Goal: Task Accomplishment & Management: Use online tool/utility

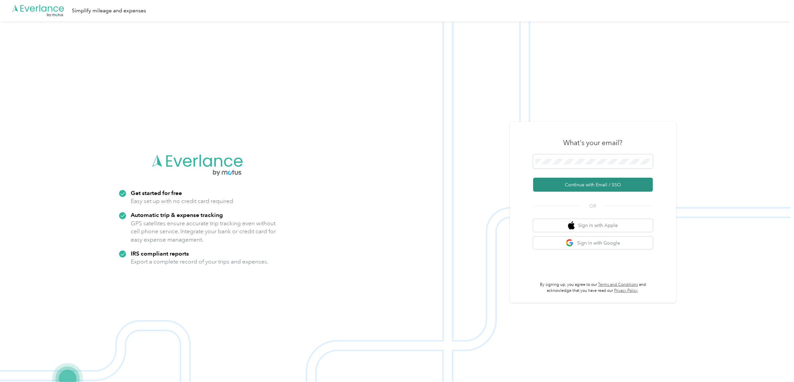
click at [395, 181] on button "Continue with Email / SSO" at bounding box center [594, 185] width 120 height 14
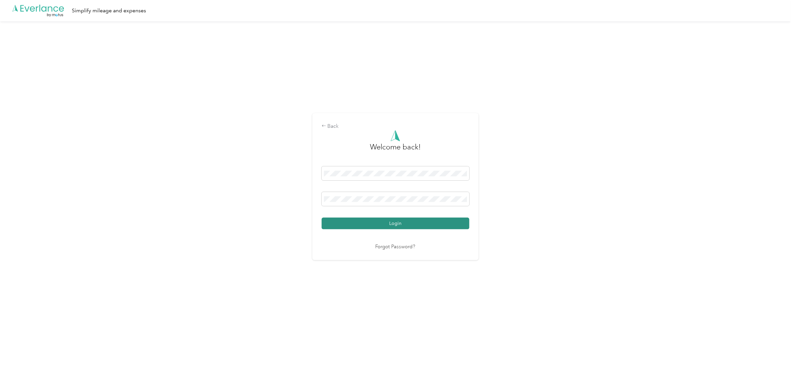
click at [384, 224] on button "Login" at bounding box center [396, 224] width 148 height 12
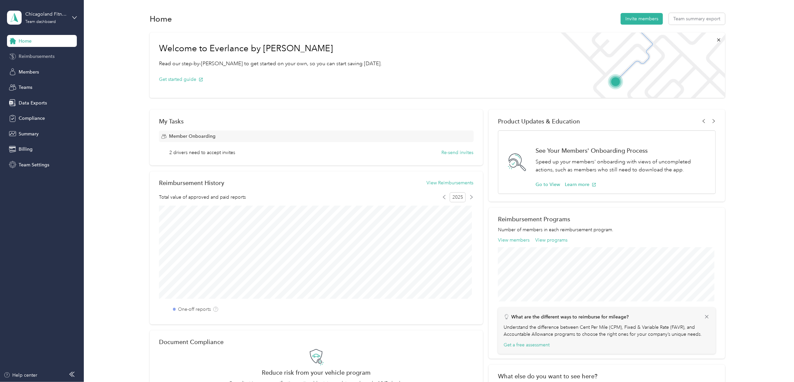
click at [31, 56] on span "Reimbursements" at bounding box center [37, 56] width 36 height 7
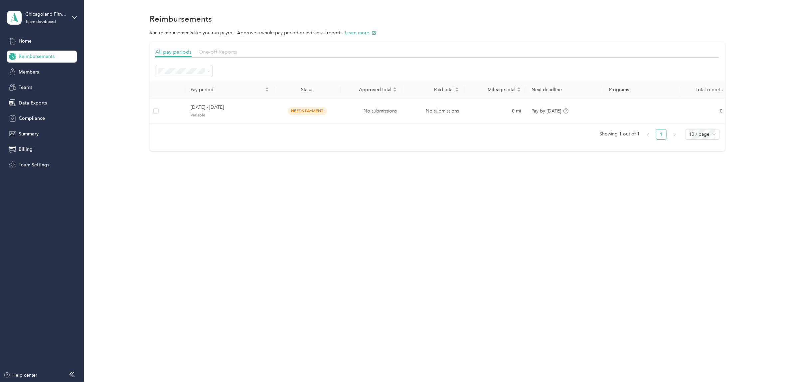
click at [212, 53] on span "One-off Reports" at bounding box center [218, 52] width 39 height 6
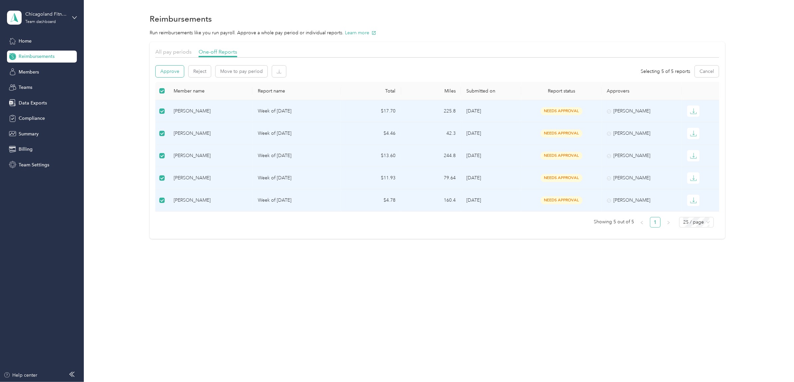
click at [167, 71] on button "Approve" at bounding box center [170, 72] width 28 height 12
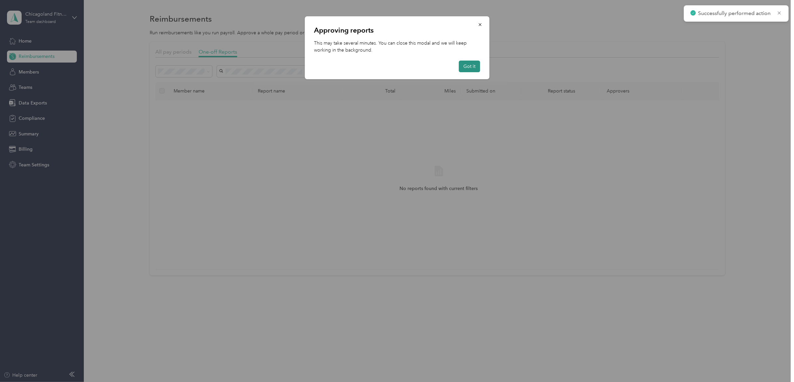
click at [395, 68] on button "Got it" at bounding box center [469, 67] width 21 height 12
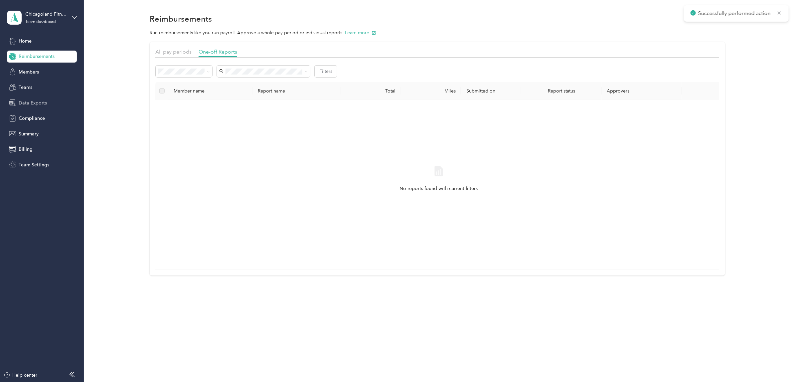
click at [44, 102] on span "Data Exports" at bounding box center [33, 103] width 28 height 7
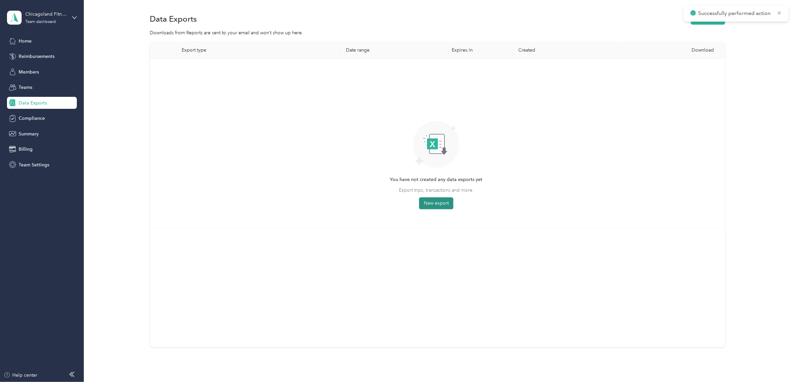
click at [395, 203] on button "New export" at bounding box center [436, 203] width 34 height 12
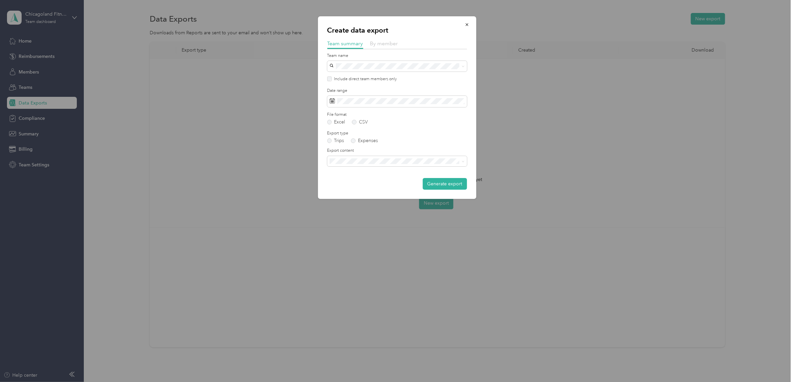
click at [382, 43] on span "By member" at bounding box center [384, 43] width 28 height 6
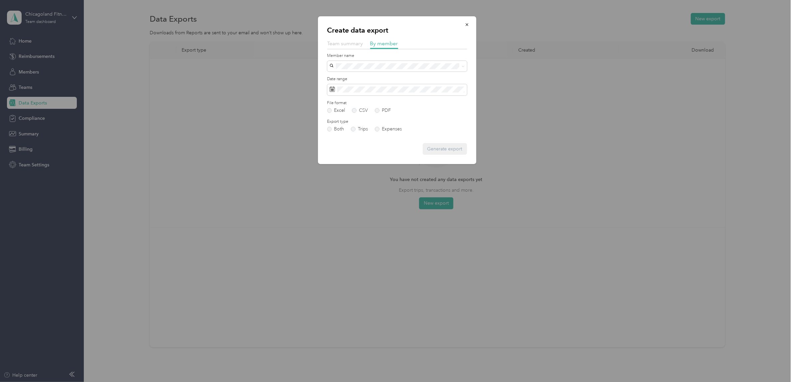
click at [348, 42] on span "Team summary" at bounding box center [346, 43] width 36 height 6
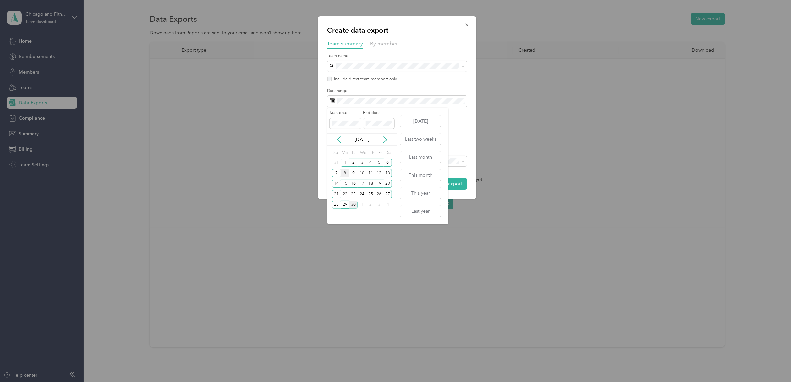
click at [344, 172] on div "8" at bounding box center [345, 173] width 9 height 8
click at [334, 197] on div "21" at bounding box center [336, 194] width 9 height 8
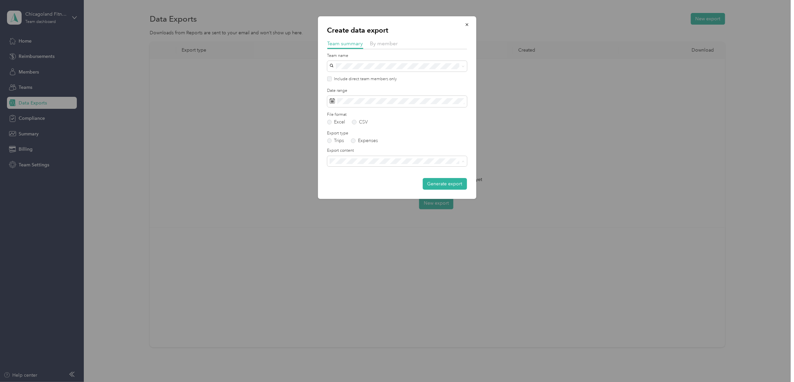
click at [363, 188] on li "Summary and full trips list" at bounding box center [398, 185] width 140 height 12
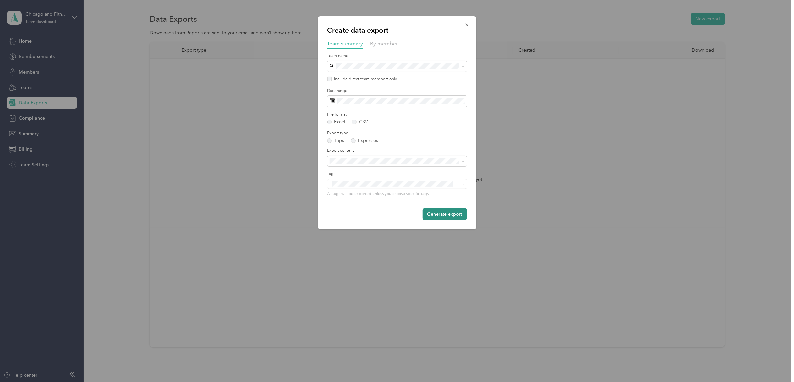
click at [395, 214] on button "Generate export" at bounding box center [445, 214] width 44 height 12
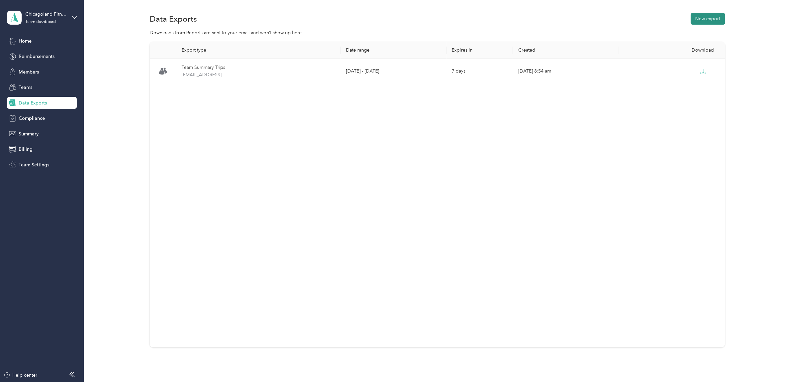
click at [395, 18] on button "New export" at bounding box center [708, 19] width 34 height 12
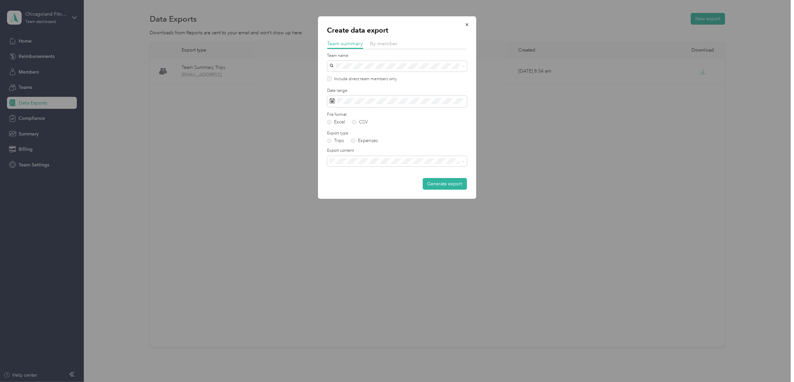
click at [395, 112] on div at bounding box center [397, 191] width 794 height 382
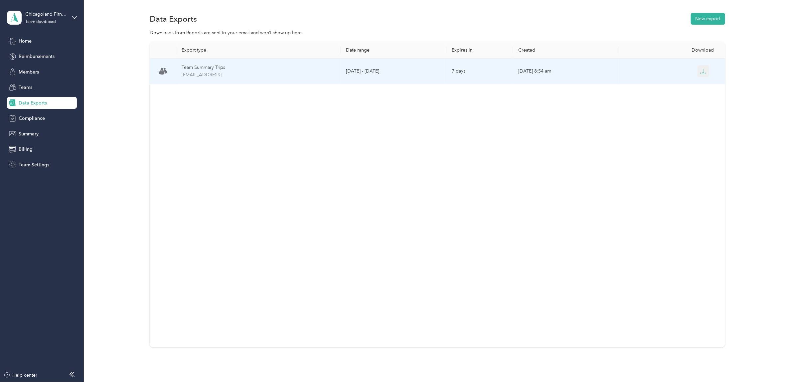
click at [395, 74] on icon "button" at bounding box center [703, 73] width 5 height 1
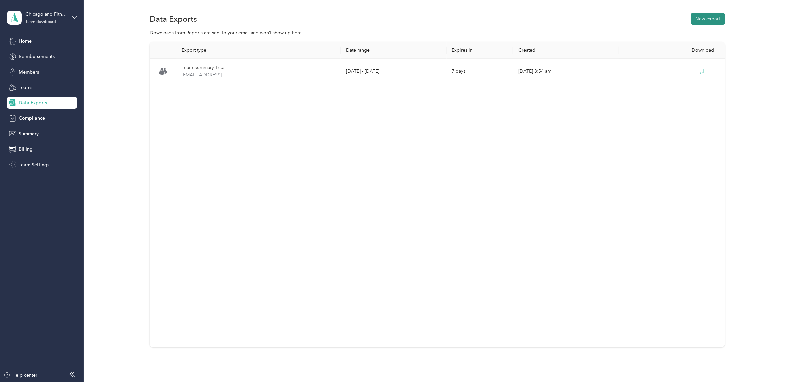
click at [395, 15] on button "New export" at bounding box center [708, 19] width 34 height 12
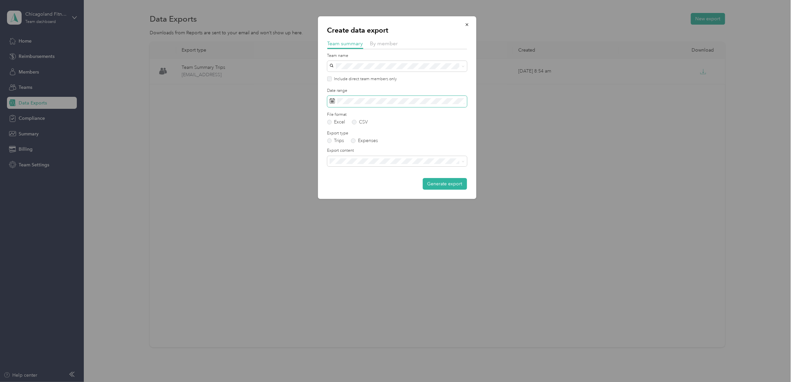
click at [388, 105] on span at bounding box center [398, 101] width 140 height 11
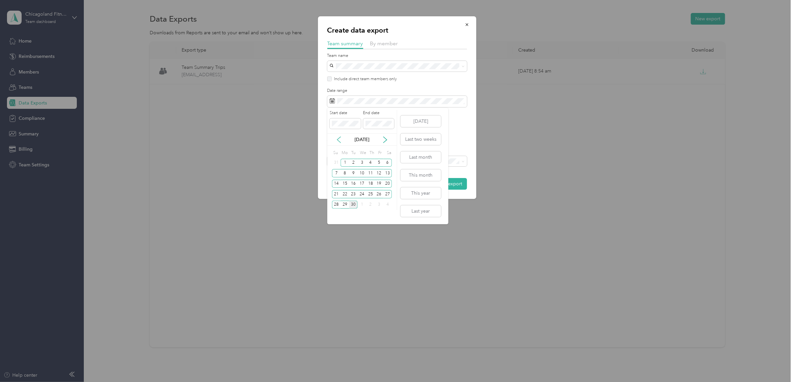
click at [340, 140] on icon at bounding box center [339, 139] width 7 height 7
click at [345, 203] on div "25" at bounding box center [345, 205] width 9 height 8
click at [383, 139] on icon at bounding box center [385, 139] width 7 height 7
click at [336, 173] on div "7" at bounding box center [336, 173] width 9 height 8
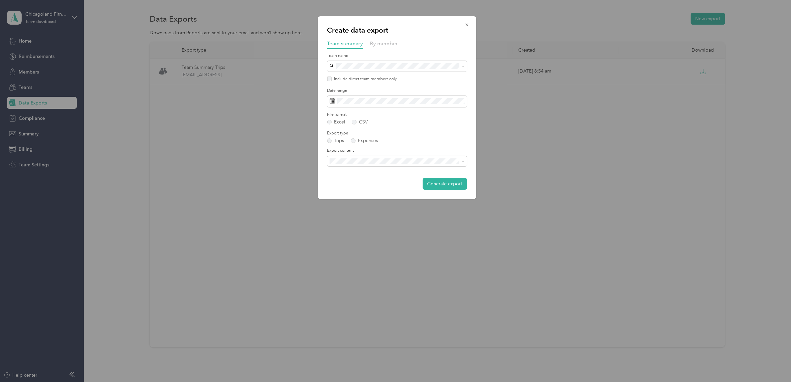
click at [373, 187] on li "Summary and full trips list" at bounding box center [398, 185] width 140 height 12
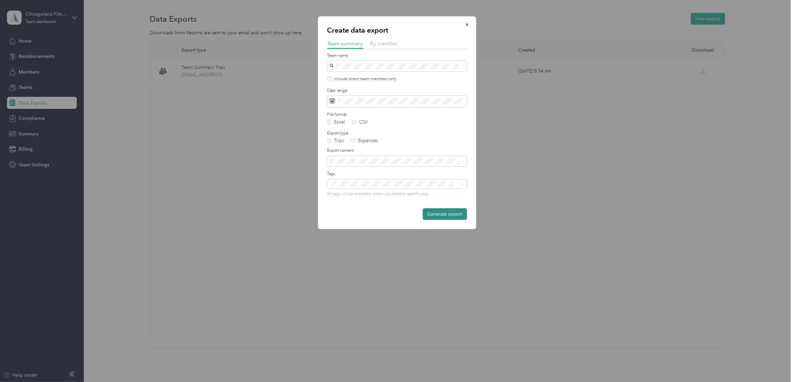
click at [395, 212] on button "Generate export" at bounding box center [445, 214] width 44 height 12
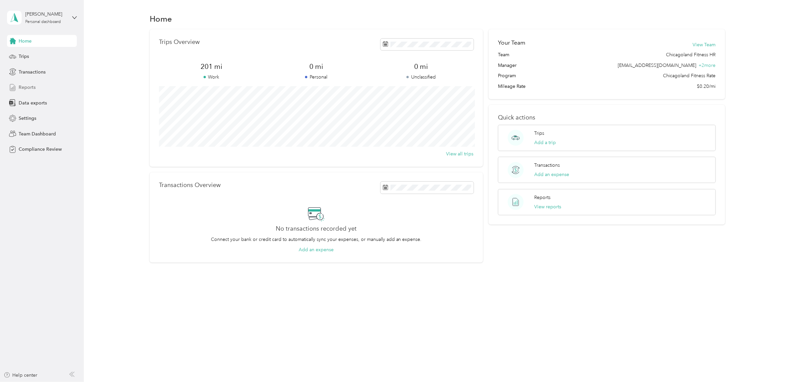
click at [20, 87] on span "Reports" at bounding box center [27, 87] width 17 height 7
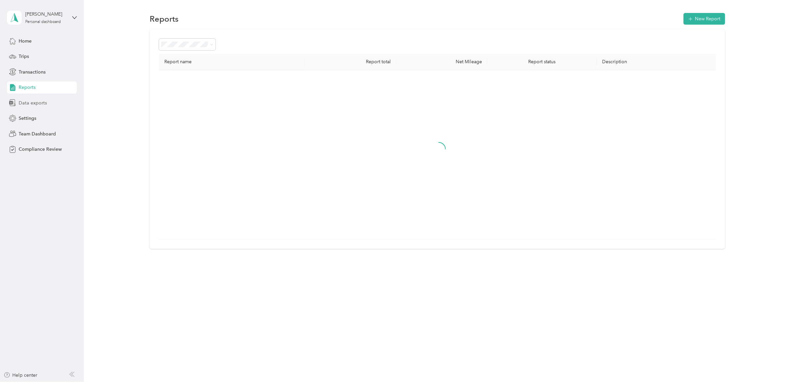
click at [29, 106] on span "Data exports" at bounding box center [33, 103] width 28 height 7
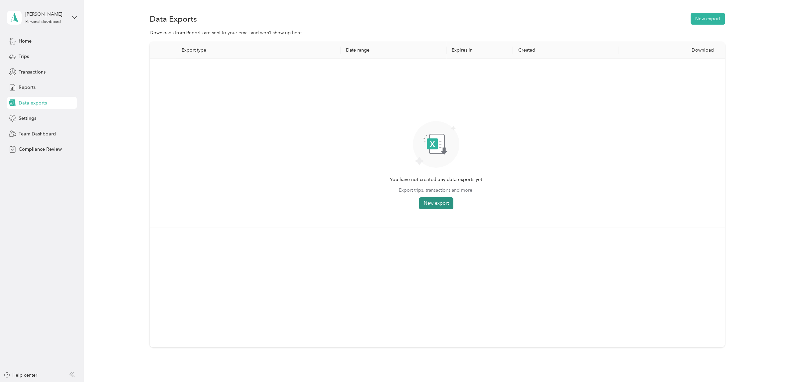
click at [434, 205] on button "New export" at bounding box center [436, 203] width 34 height 12
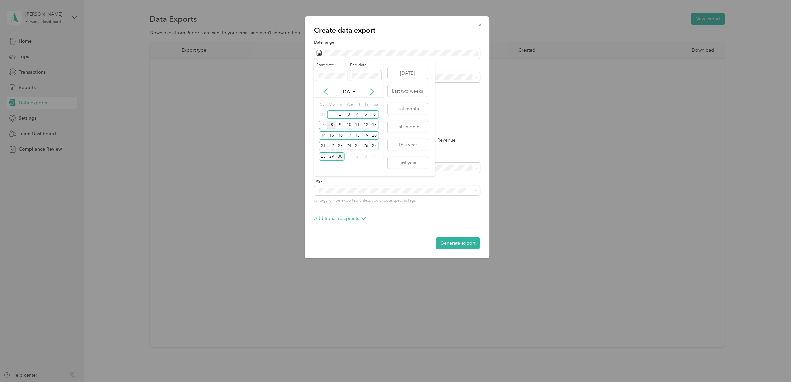
click at [332, 125] on div "8" at bounding box center [332, 125] width 9 height 8
click at [325, 144] on div "21" at bounding box center [323, 146] width 9 height 8
click at [480, 24] on icon "button" at bounding box center [480, 24] width 5 height 5
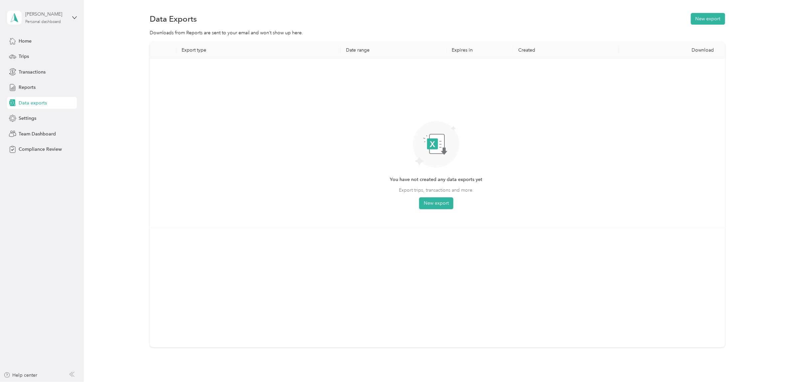
click at [56, 21] on div "Personal dashboard" at bounding box center [43, 22] width 36 height 4
click at [47, 55] on div "Team dashboard" at bounding box center [31, 54] width 36 height 7
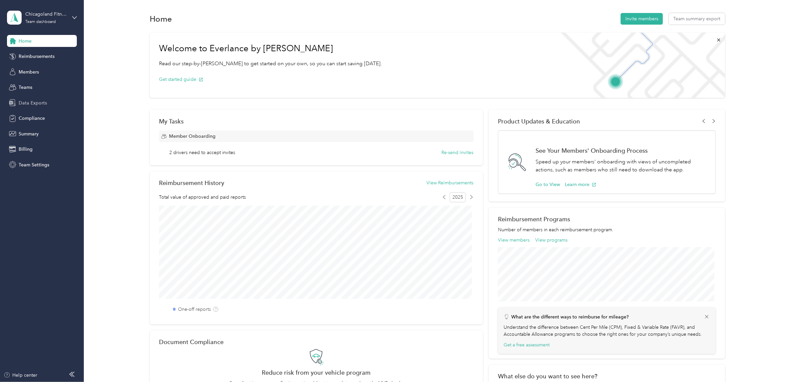
click at [36, 104] on span "Data Exports" at bounding box center [33, 103] width 28 height 7
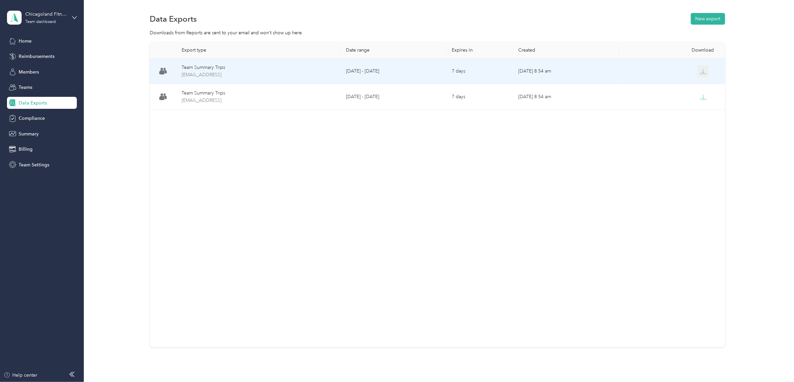
click at [701, 75] on button "button" at bounding box center [704, 71] width 12 height 12
